Goal: Transaction & Acquisition: Purchase product/service

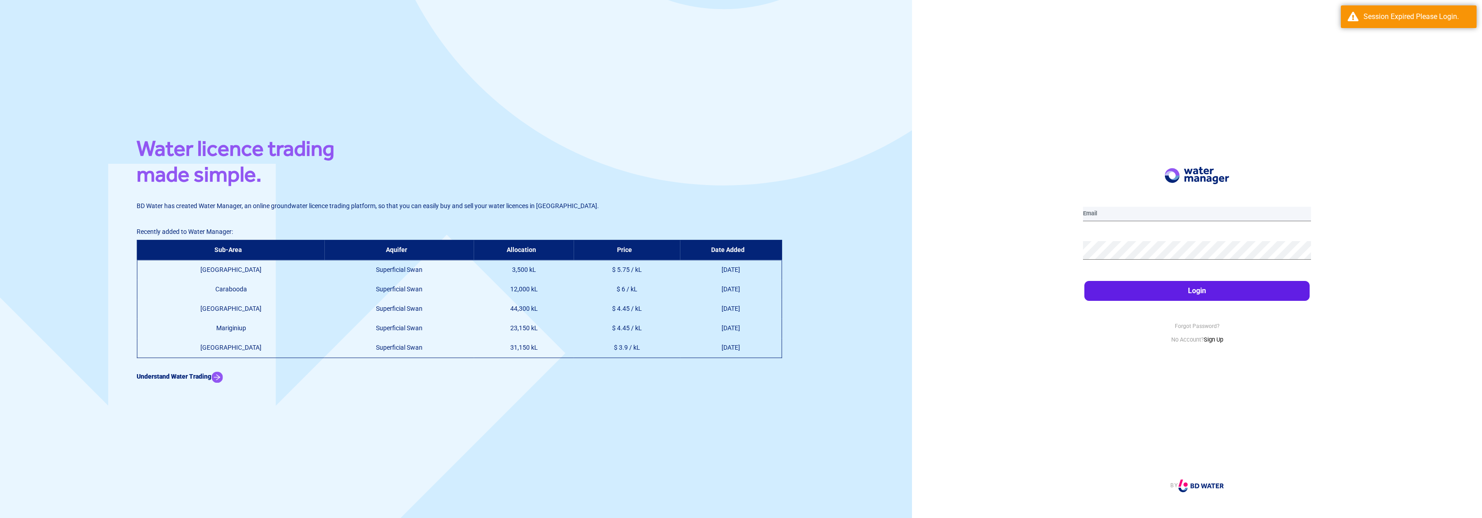
type input "[EMAIL_ADDRESS][DOMAIN_NAME]"
click at [1256, 297] on button "Login" at bounding box center [1197, 291] width 225 height 20
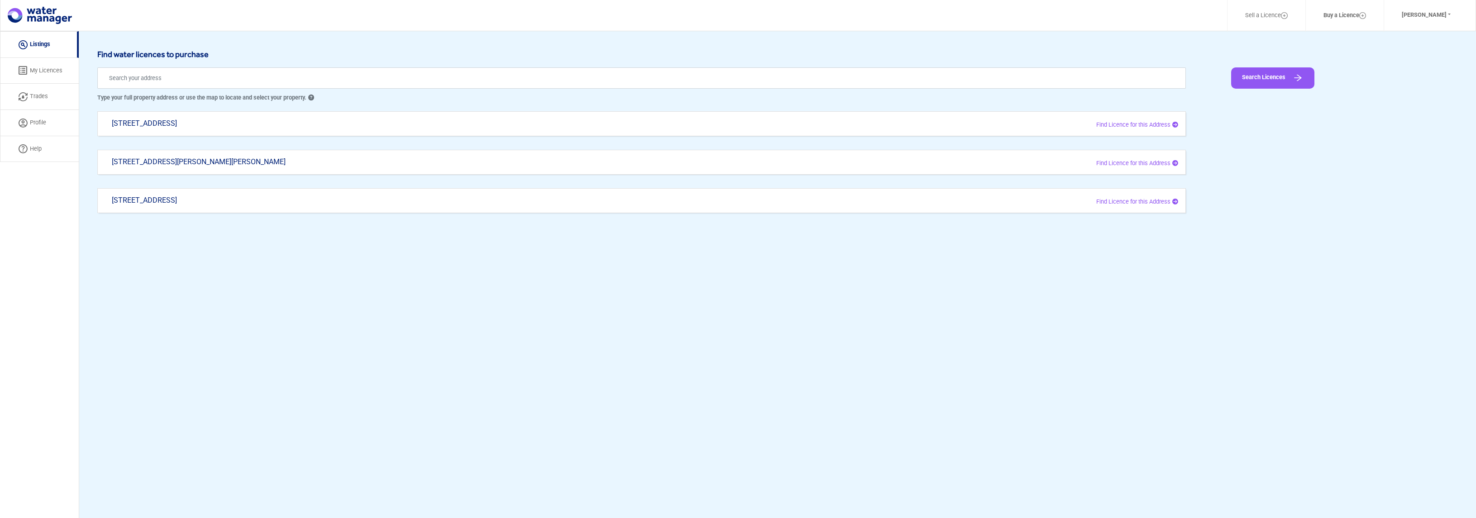
click at [239, 119] on div "[STREET_ADDRESS]" at bounding box center [418, 128] width 626 height 18
type input "[STREET_ADDRESS]"
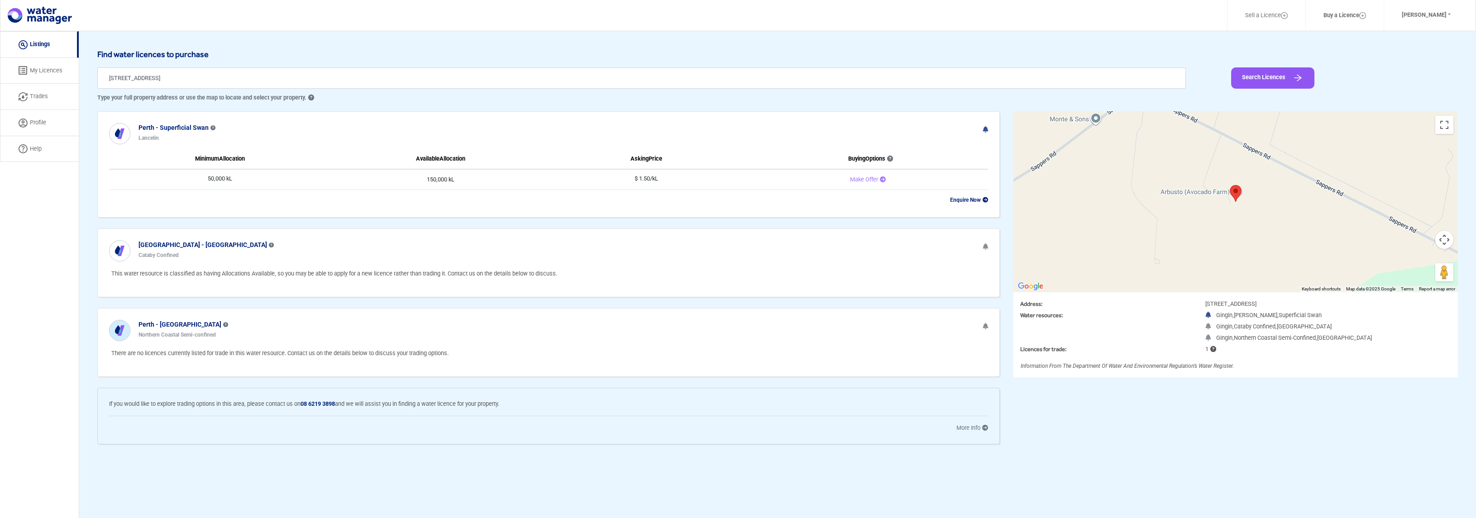
click at [869, 185] on td "Make Offer" at bounding box center [865, 179] width 246 height 21
click at [869, 183] on div "Make Offer" at bounding box center [867, 179] width 241 height 9
click at [857, 180] on span "Make Offer" at bounding box center [864, 179] width 28 height 7
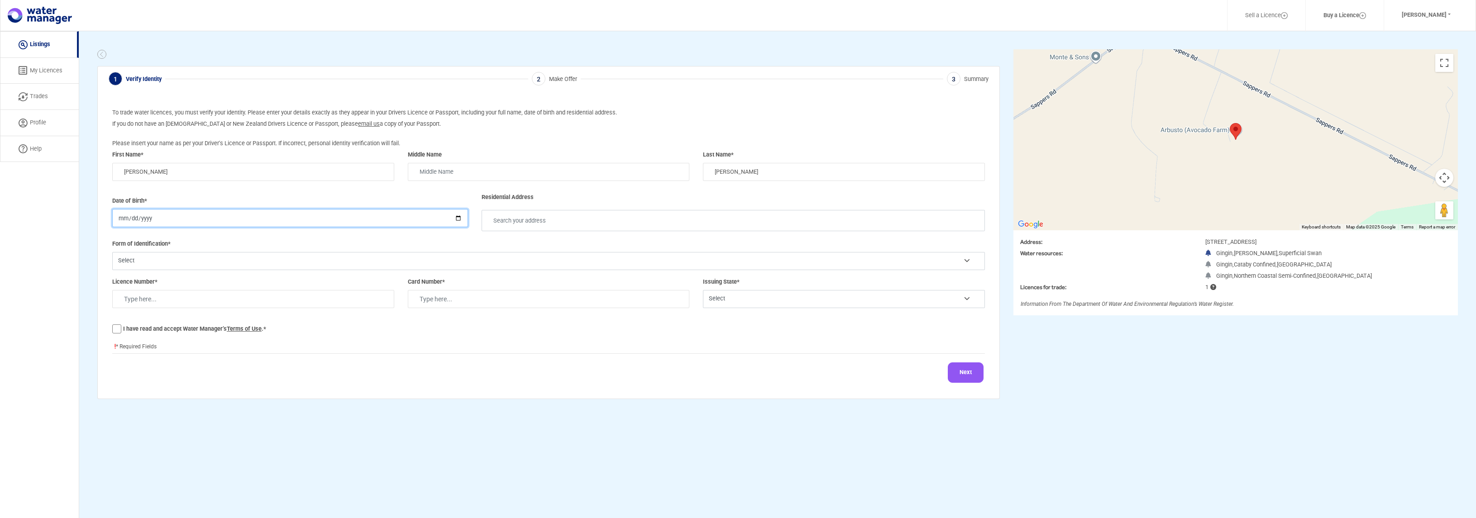
click at [329, 224] on input "date" at bounding box center [290, 218] width 356 height 18
click at [98, 54] on img at bounding box center [101, 54] width 9 height 9
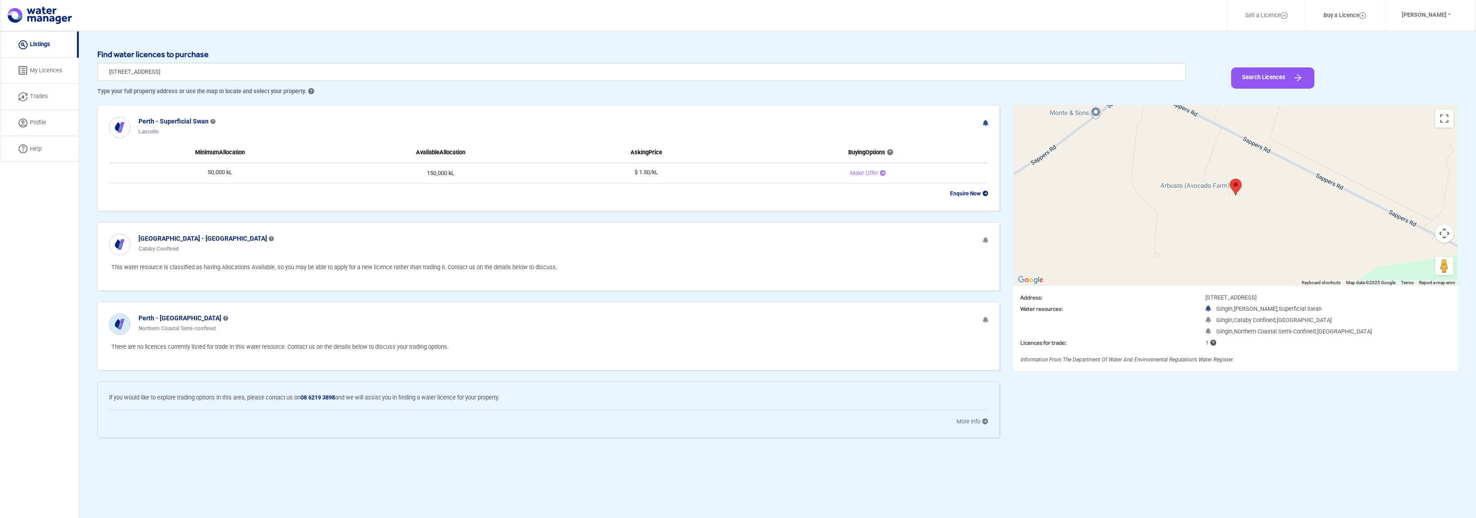
click at [104, 55] on h6 "Find water licences to purchase" at bounding box center [777, 54] width 1360 height 10
click at [970, 196] on b "Enquire Now" at bounding box center [969, 193] width 38 height 6
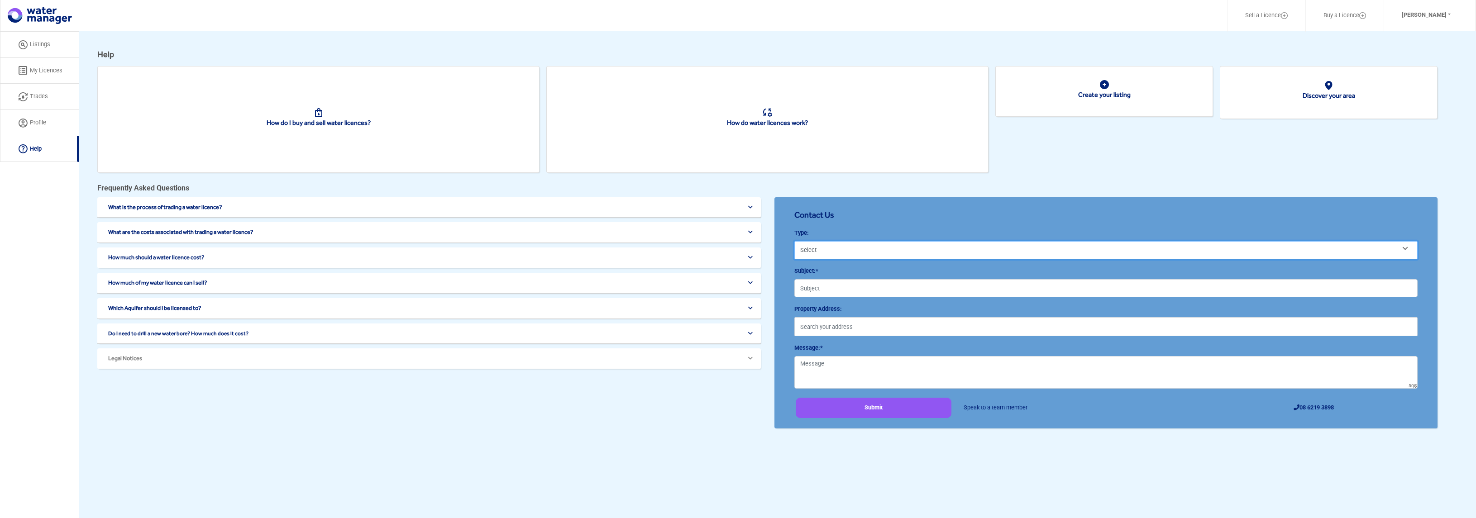
click at [819, 251] on select "Select Buy Water Sell Water Other" at bounding box center [1106, 250] width 624 height 18
select select "Buy water"
click at [794, 241] on select "Select Buy Water Sell Water Other" at bounding box center [1106, 250] width 624 height 18
click at [823, 291] on input "Subject:*" at bounding box center [1106, 288] width 624 height 18
type input "Destoner for Avocado"
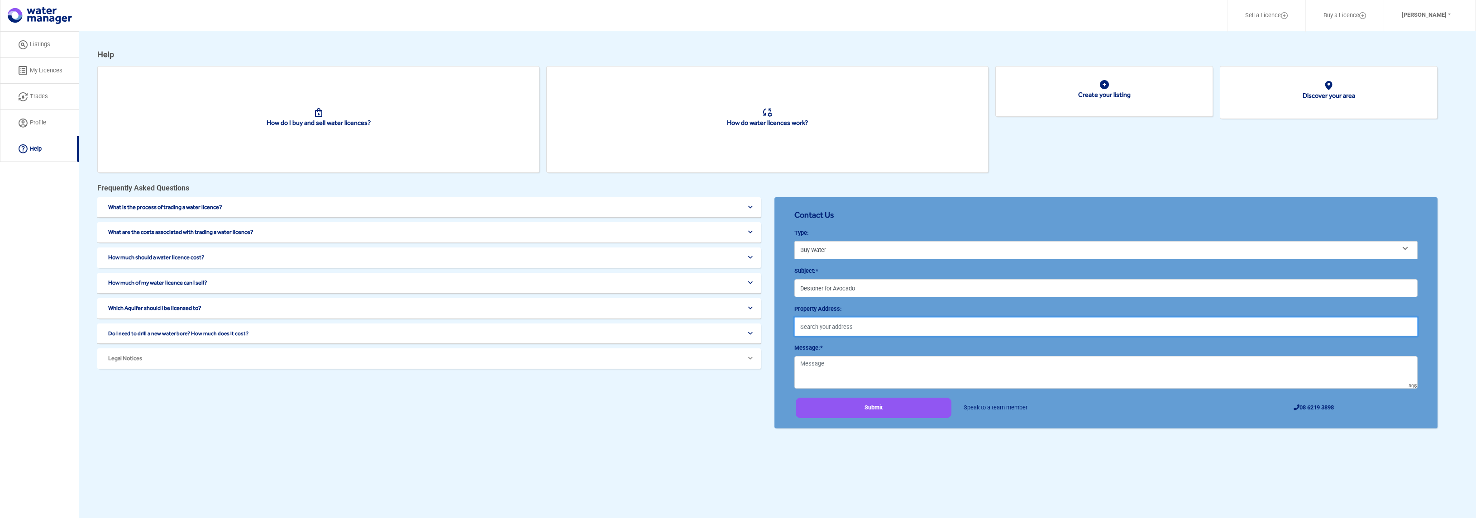
click at [838, 323] on input "text" at bounding box center [1106, 326] width 624 height 19
click at [1308, 97] on link "Discover your area" at bounding box center [1328, 95] width 52 height 7
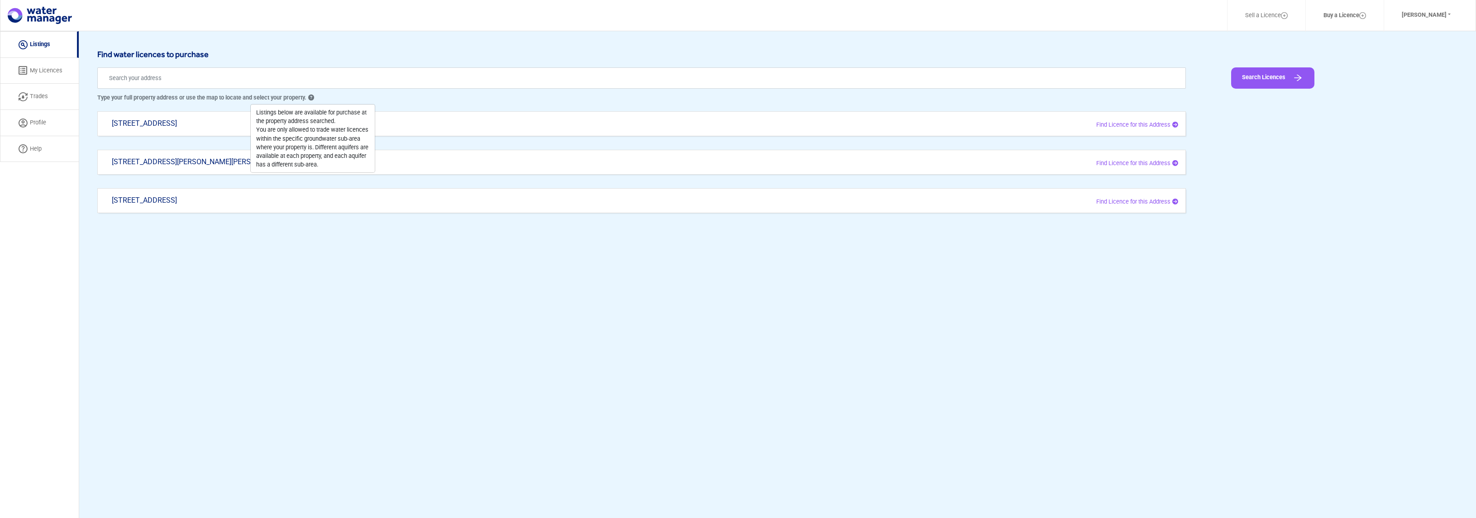
click at [174, 193] on div "1276 Sappers Rd, Karakin WA 6044 Find Licence for this Address" at bounding box center [641, 200] width 1088 height 25
type input "[STREET_ADDRESS]"
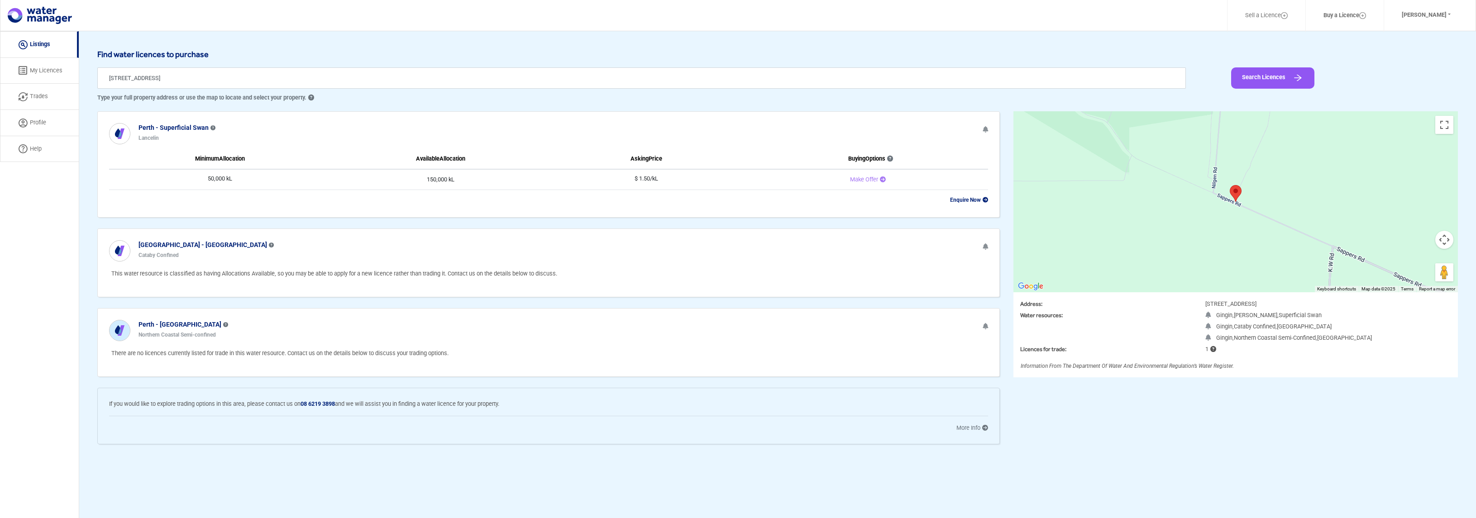
click at [224, 177] on td "50,000 kL" at bounding box center [220, 179] width 222 height 21
drag, startPoint x: 200, startPoint y: 180, endPoint x: 257, endPoint y: 176, distance: 57.2
click at [257, 176] on td "50,000 kL" at bounding box center [220, 179] width 222 height 21
click at [194, 130] on b "Perth - Superficial Swan" at bounding box center [173, 127] width 70 height 7
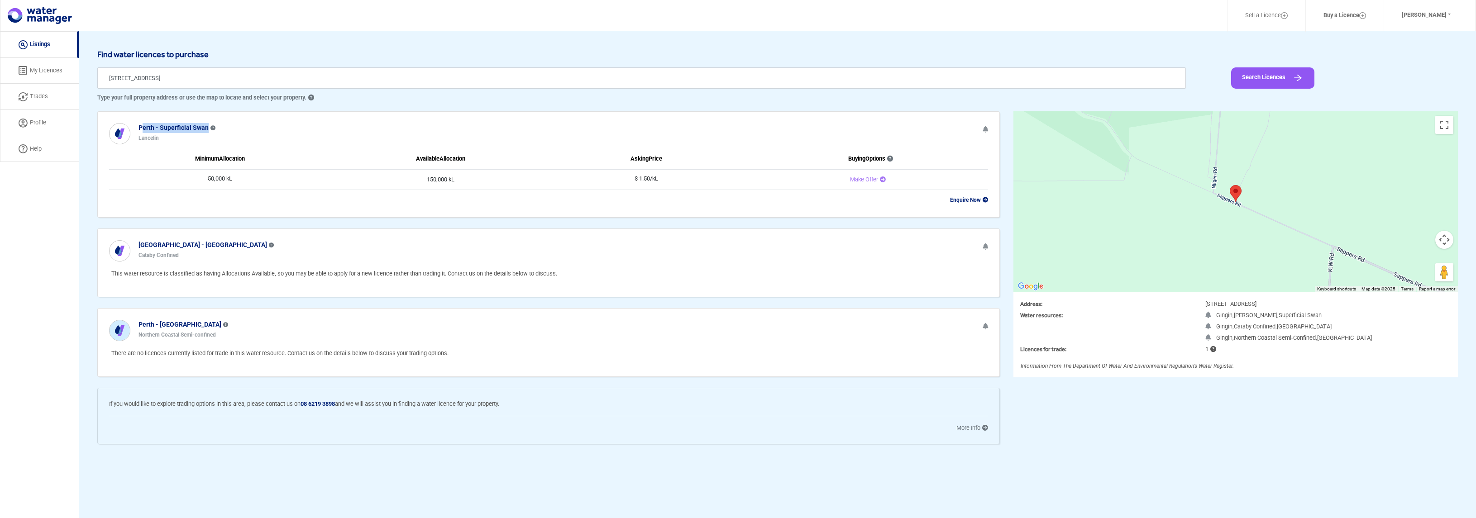
click at [194, 130] on b "Perth - Superficial Swan" at bounding box center [173, 127] width 70 height 7
copy b "Perth - Superficial Swan"
